Goal: Task Accomplishment & Management: Use online tool/utility

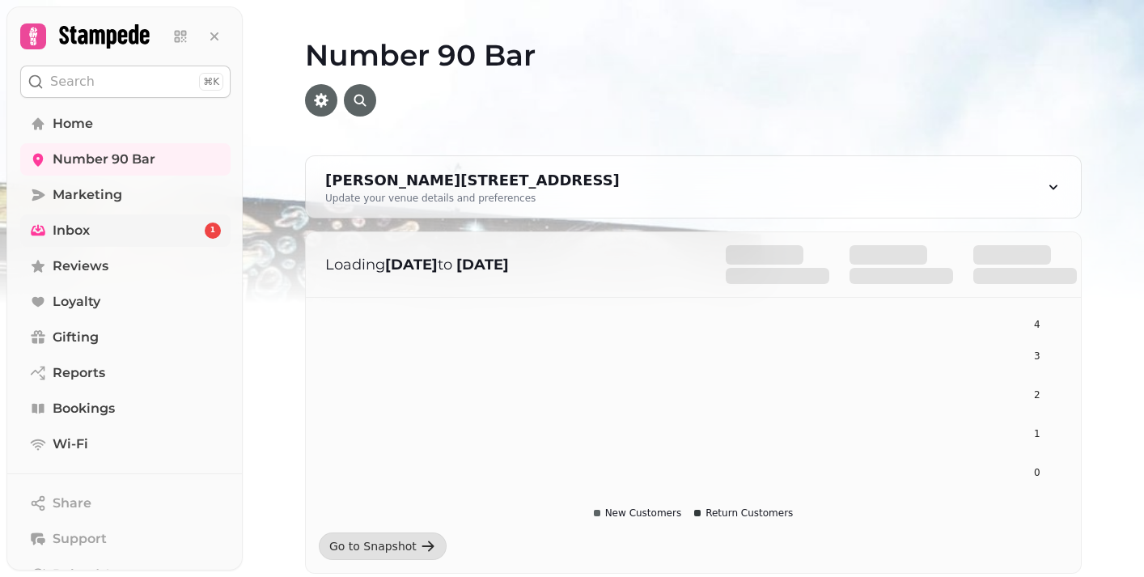
click at [156, 239] on link "Inbox 1" at bounding box center [125, 230] width 210 height 32
click at [213, 38] on icon at bounding box center [214, 36] width 16 height 16
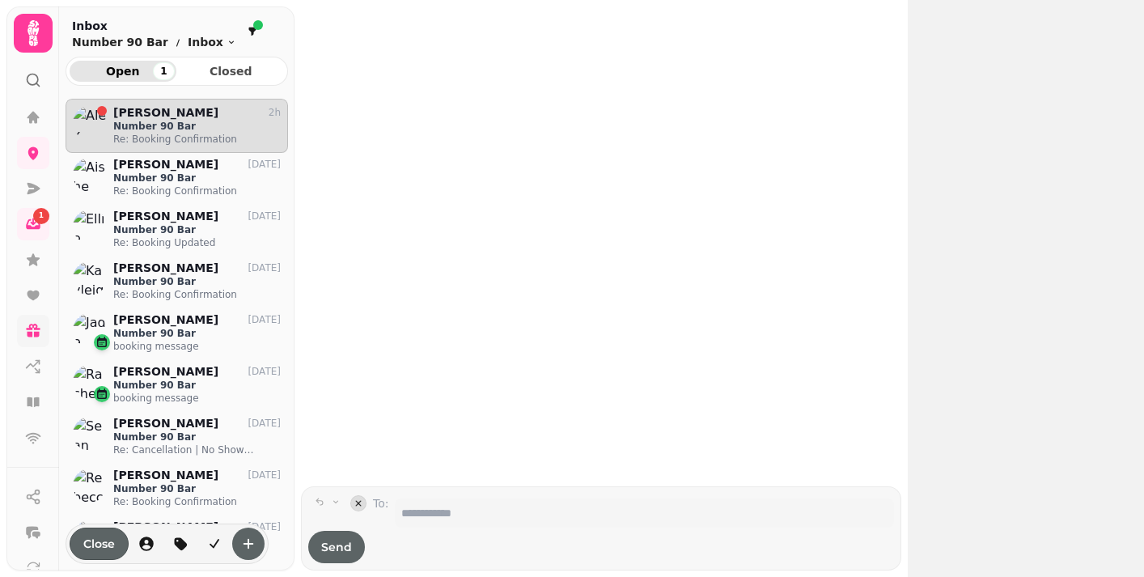
scroll to position [1, 1]
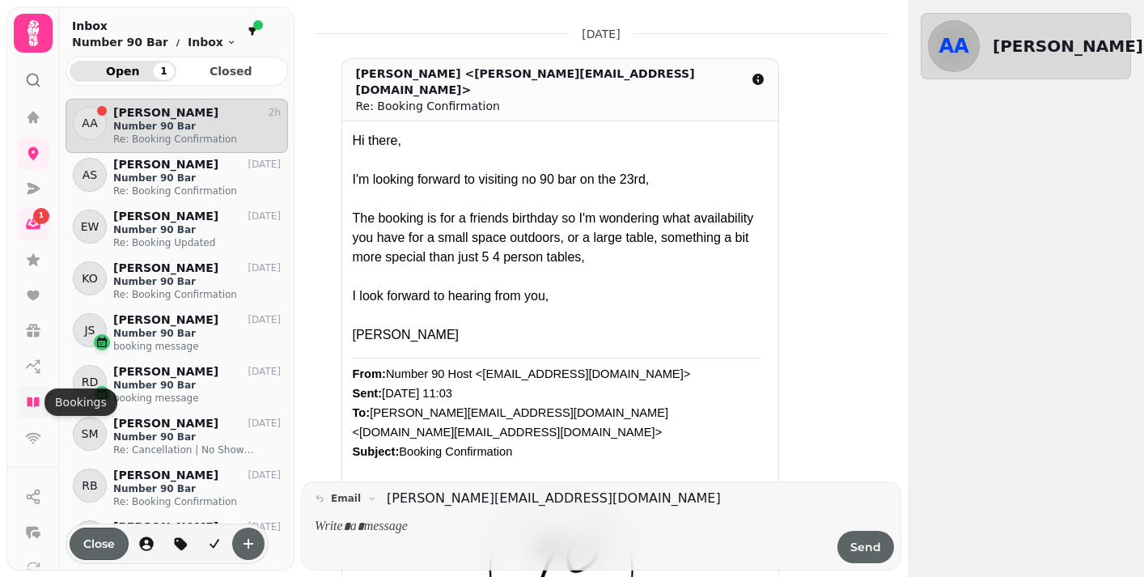
click at [40, 407] on icon at bounding box center [33, 402] width 16 height 16
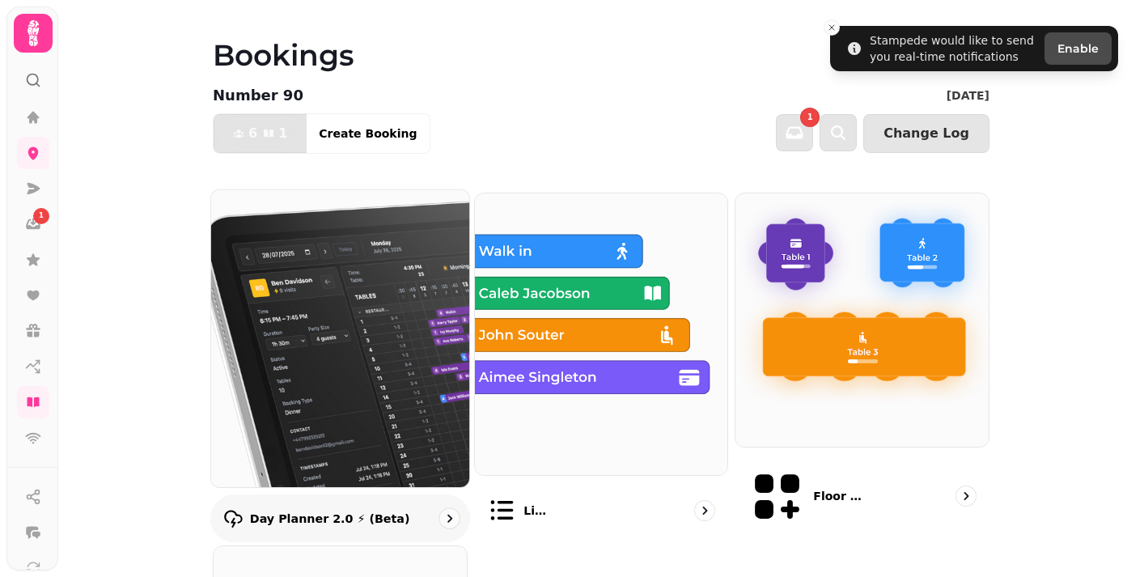
scroll to position [112, 0]
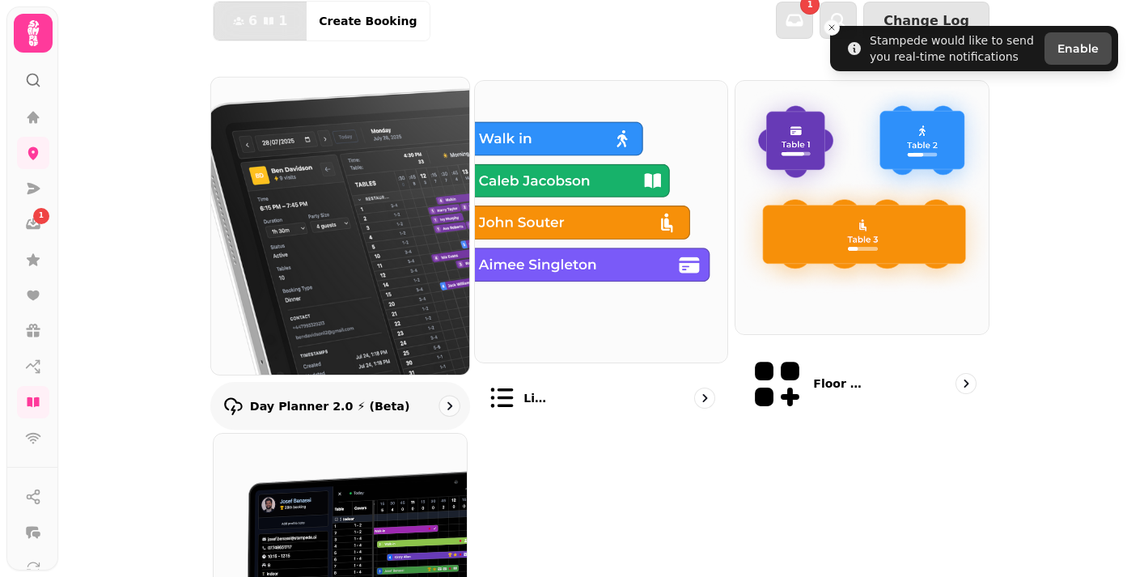
click at [303, 397] on p "Day Planner 2.0 ⚡ (Beta)" at bounding box center [330, 405] width 160 height 16
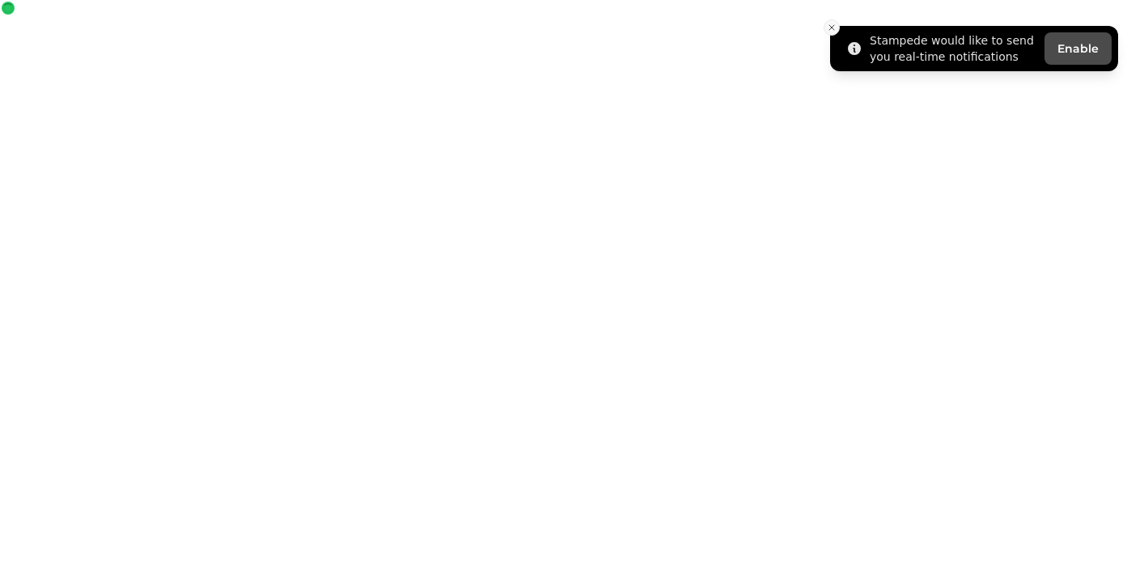
click at [833, 32] on button "Close toast" at bounding box center [831, 27] width 16 height 16
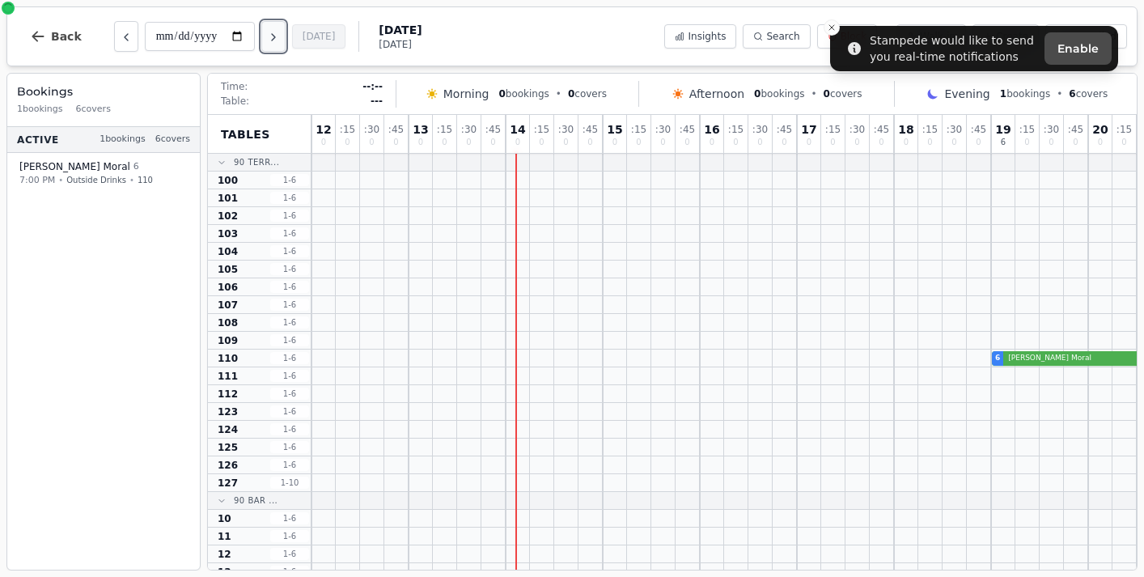
click at [280, 43] on icon "Next day" at bounding box center [273, 37] width 13 height 13
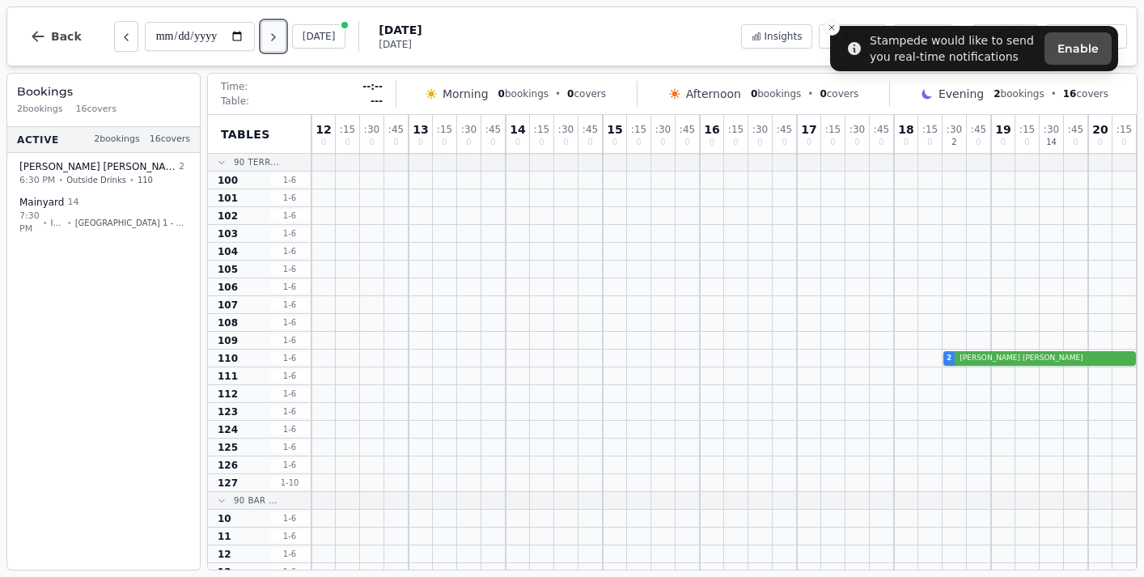
click at [280, 43] on icon "Next day" at bounding box center [273, 37] width 13 height 13
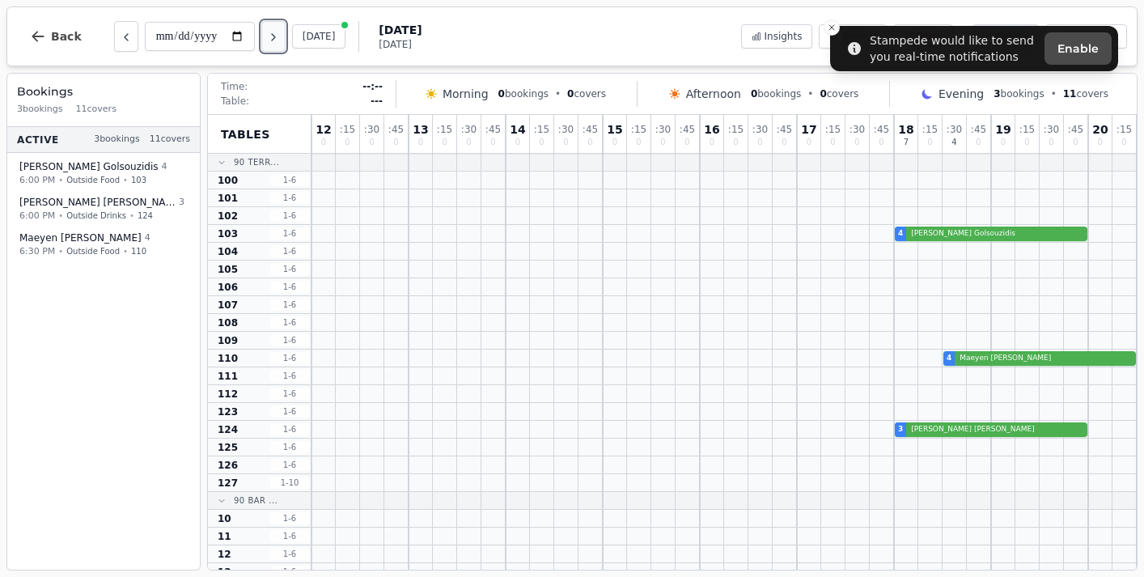
click at [280, 44] on icon "Next day" at bounding box center [273, 37] width 13 height 13
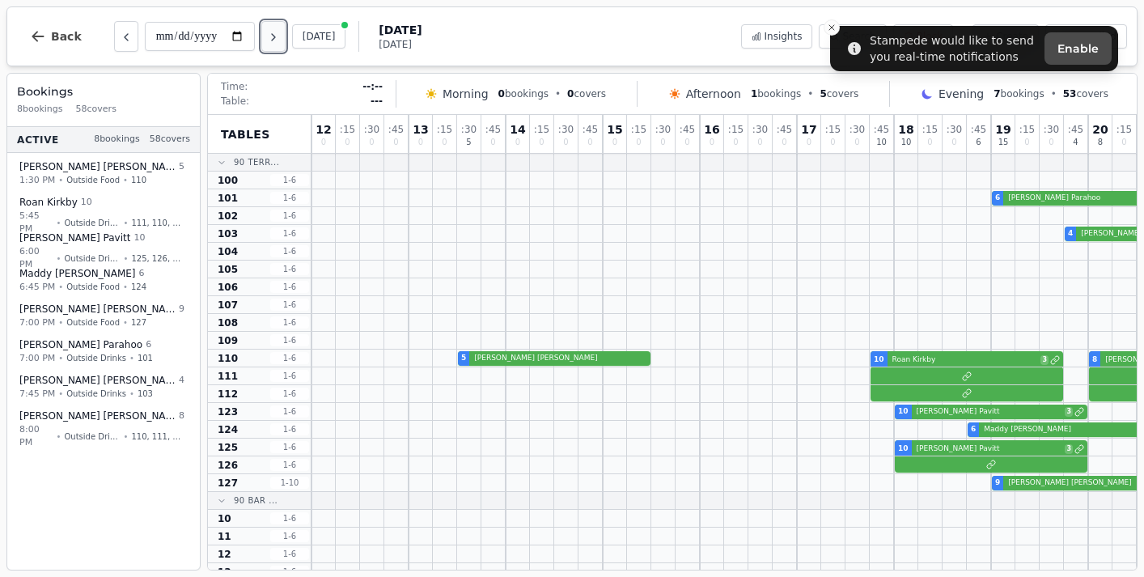
click at [283, 45] on button "Next day" at bounding box center [273, 36] width 24 height 31
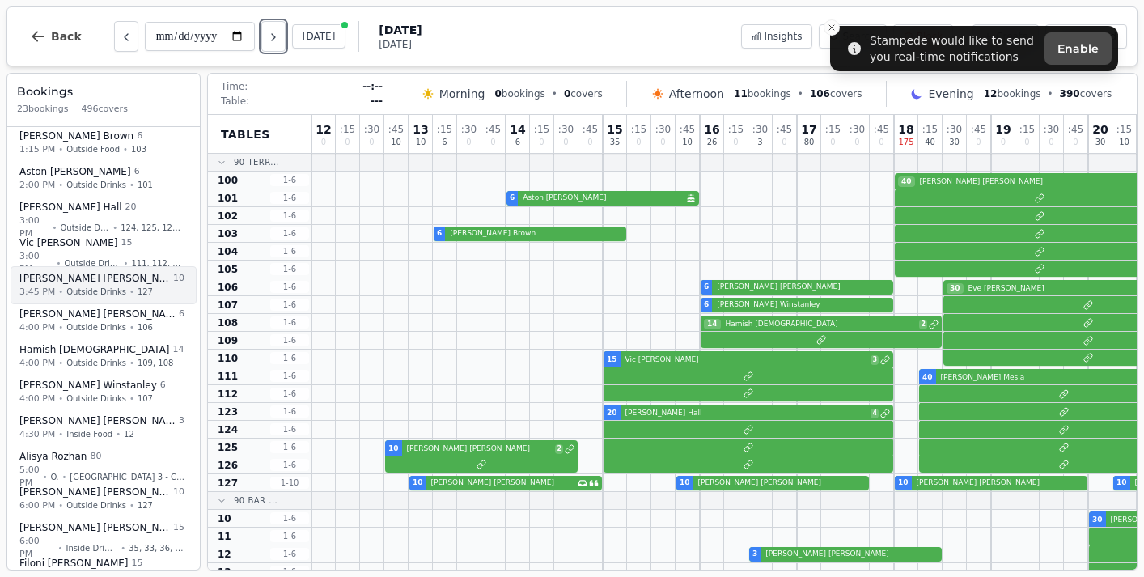
scroll to position [141, 0]
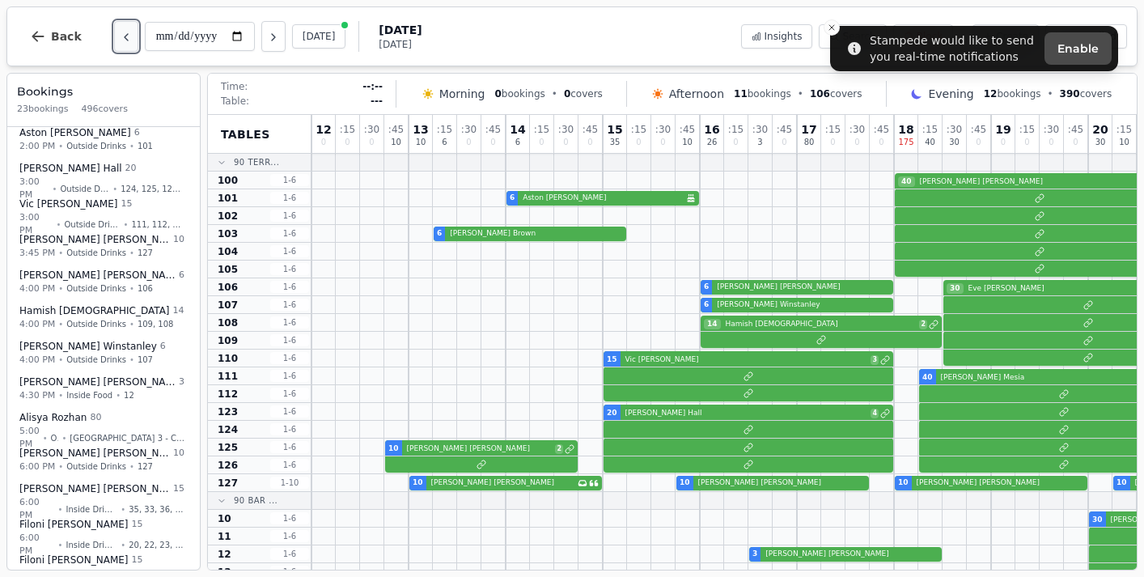
click at [114, 31] on button "Previous day" at bounding box center [126, 36] width 24 height 31
type input "**********"
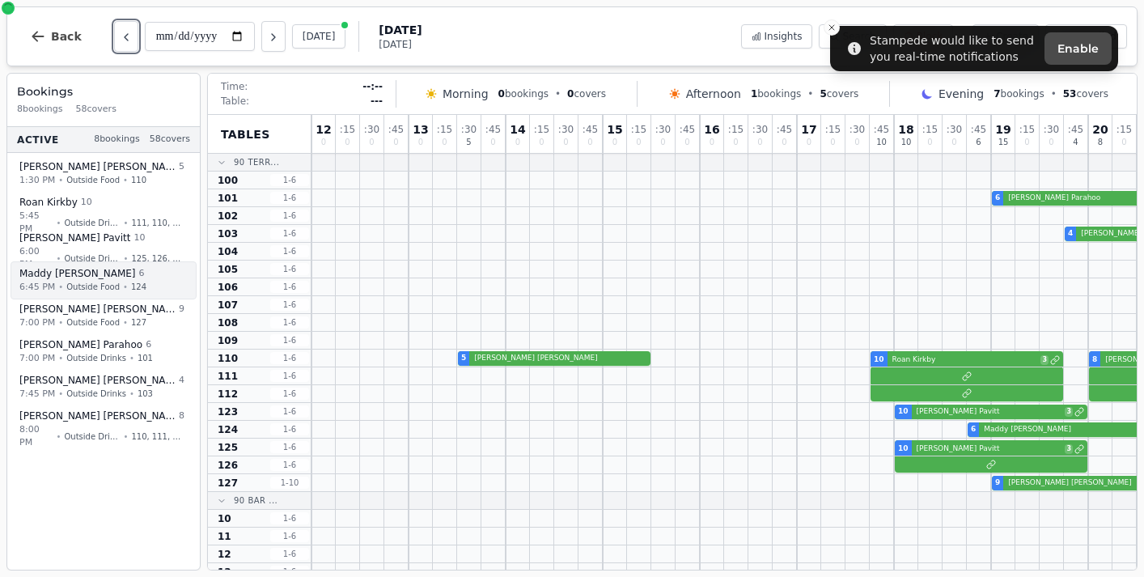
scroll to position [0, 0]
click at [87, 286] on span "Outside Food" at bounding box center [92, 287] width 53 height 12
select select "****"
select select "*"
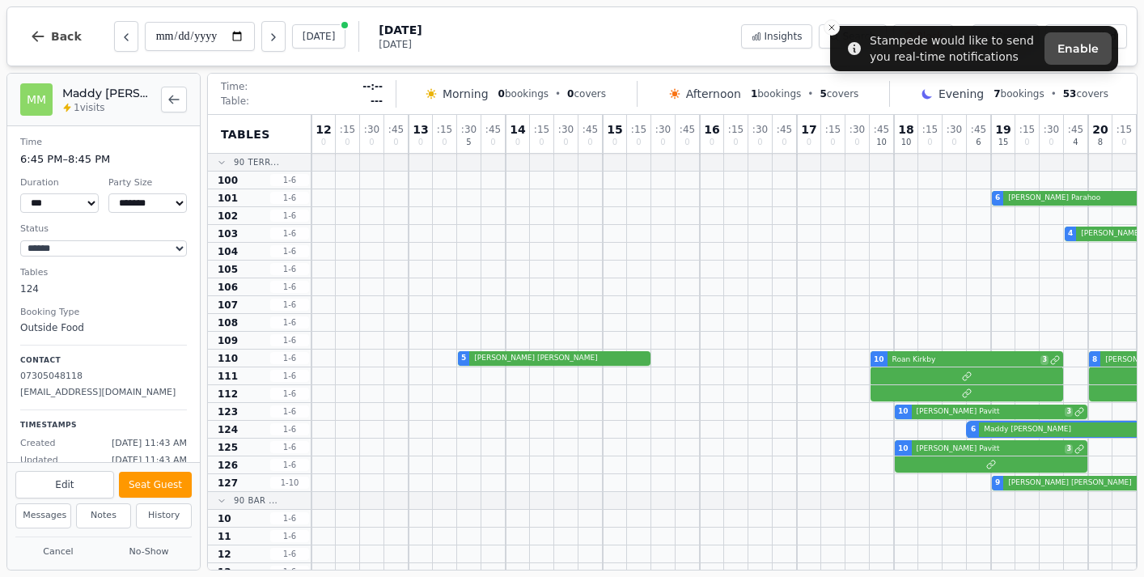
scroll to position [143, 0]
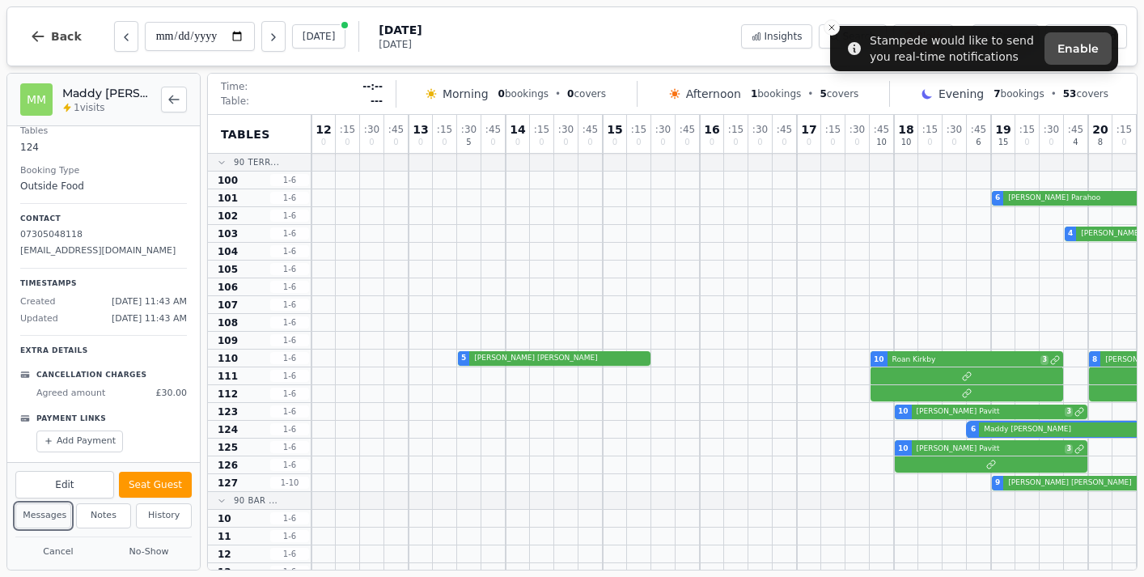
click at [41, 517] on button "Messages" at bounding box center [43, 515] width 56 height 25
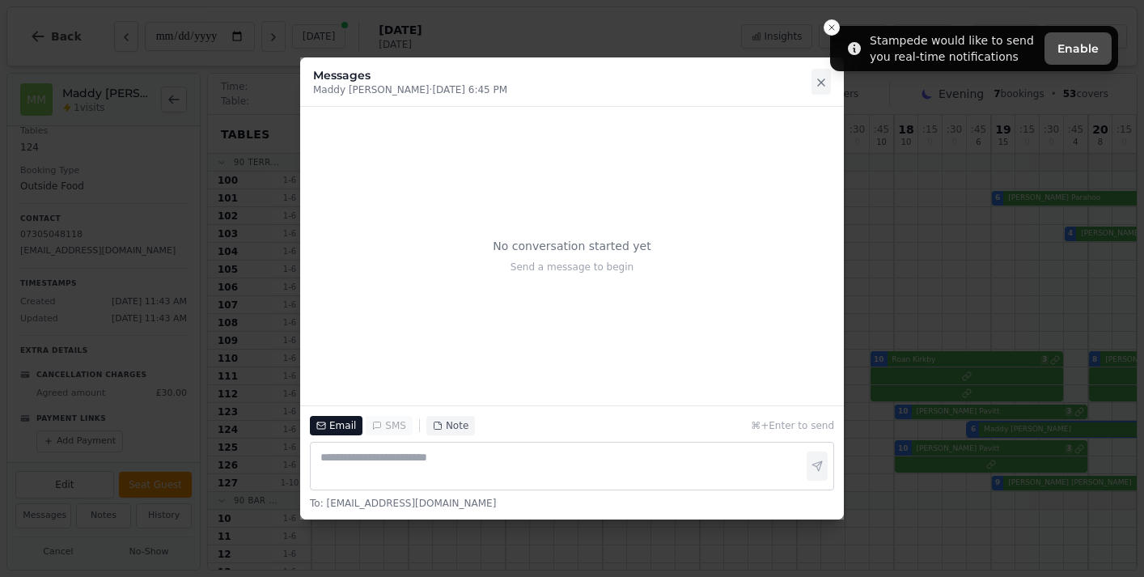
click at [819, 82] on icon at bounding box center [821, 82] width 6 height 6
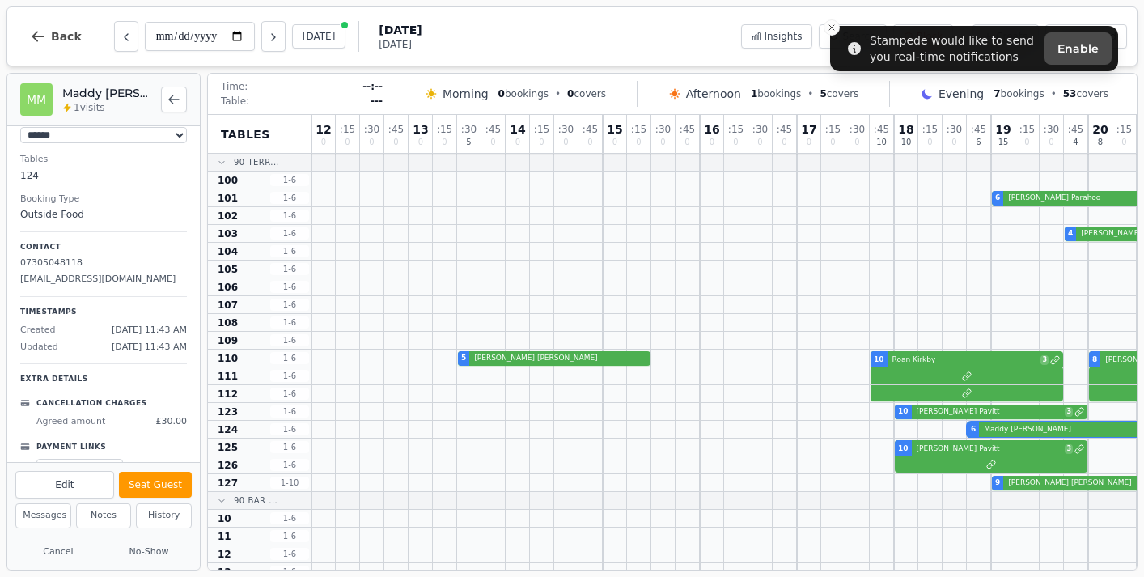
scroll to position [116, 0]
click at [173, 99] on icon "Back to bookings list" at bounding box center [174, 98] width 10 height 7
